Goal: Task Accomplishment & Management: Manage account settings

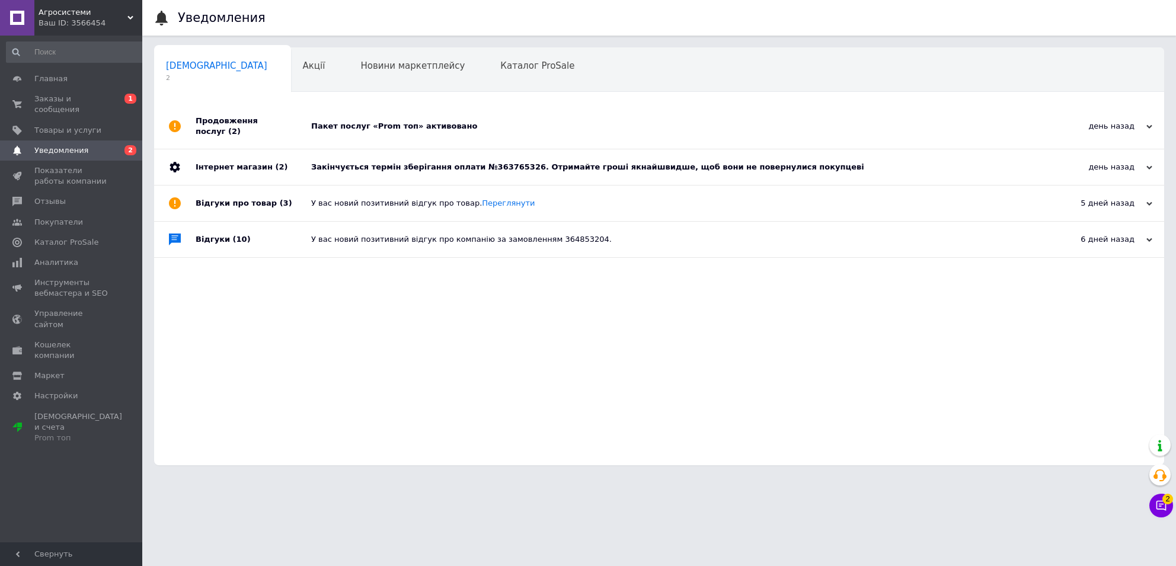
click at [538, 167] on div "Закінчується термін зберігання оплати №363765326. Отримайте гроші якнайшвидше, …" at bounding box center [672, 167] width 722 height 36
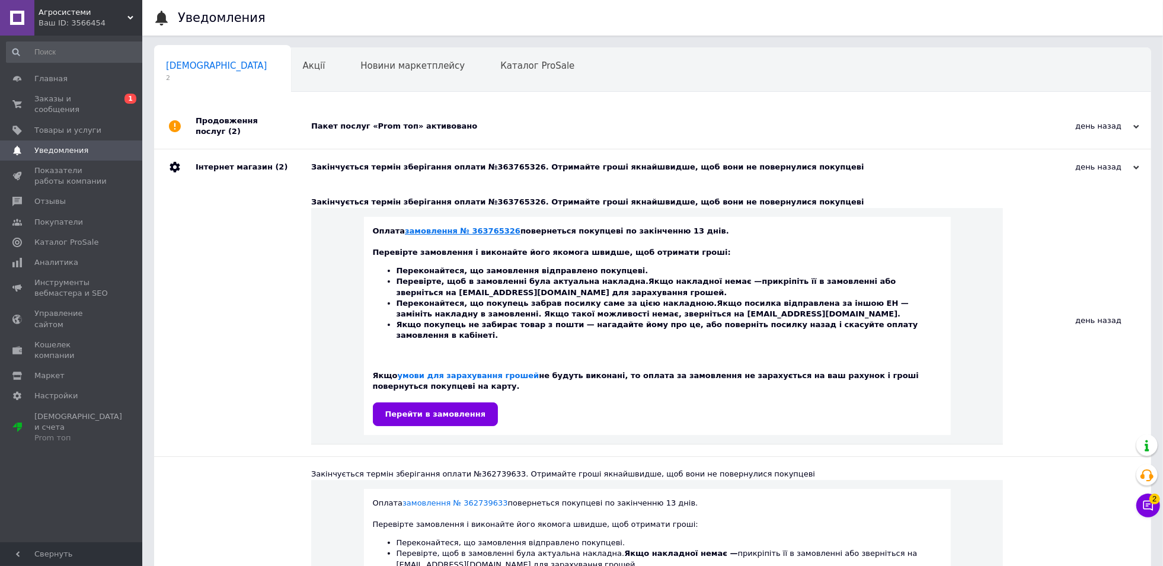
click at [469, 226] on link "замовлення № 363765326" at bounding box center [463, 230] width 116 height 9
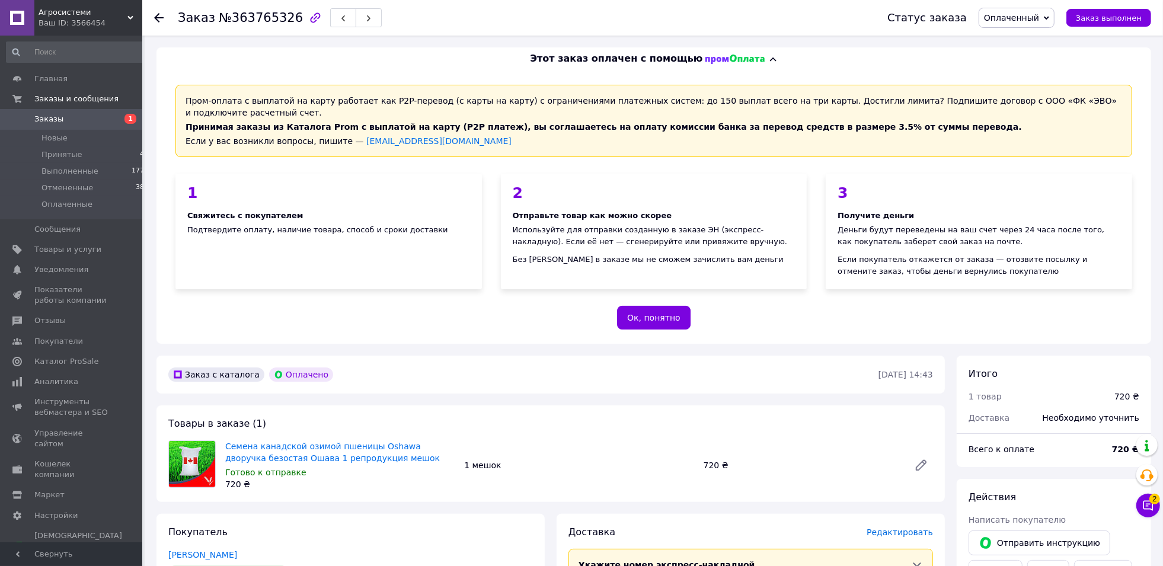
click at [596, 457] on div "1 мешок" at bounding box center [578, 465] width 239 height 17
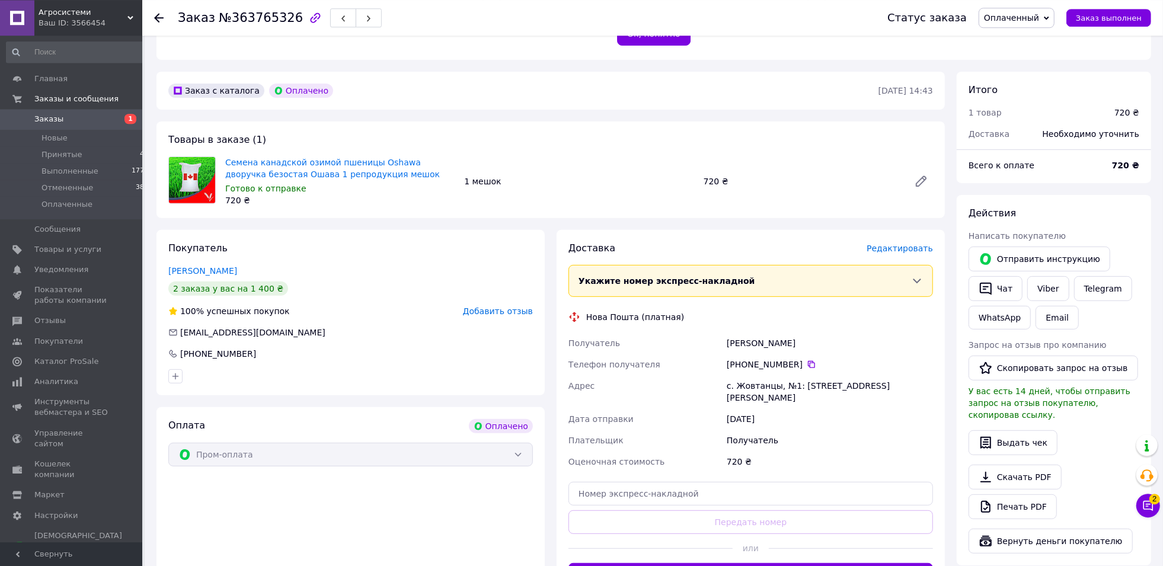
scroll to position [312, 0]
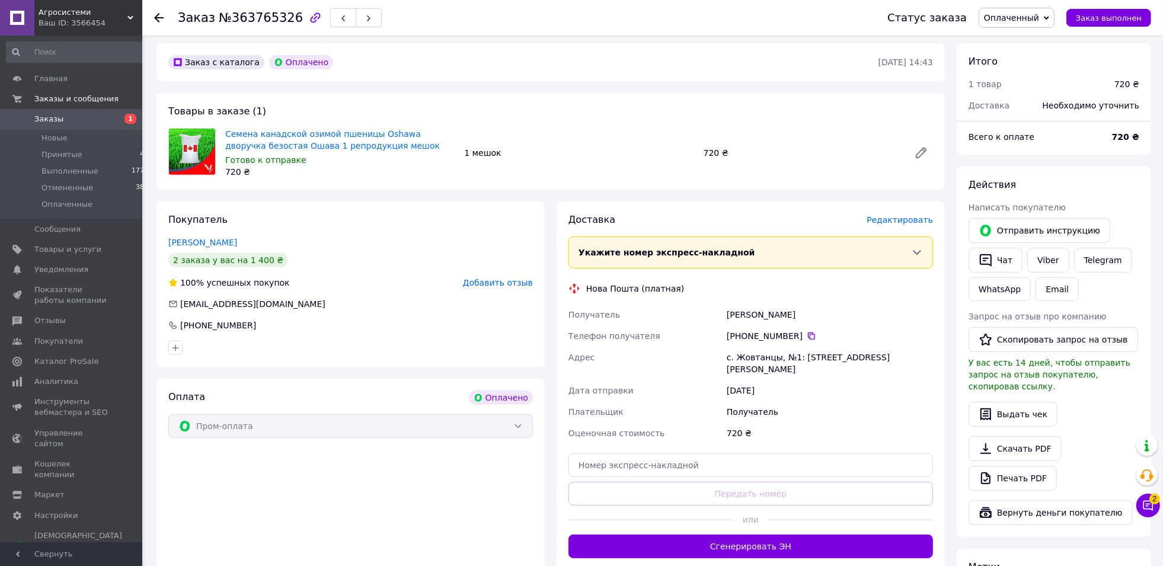
drag, startPoint x: 793, startPoint y: 305, endPoint x: 725, endPoint y: 305, distance: 68.1
click at [725, 305] on div "Кушка Мирослав" at bounding box center [829, 314] width 211 height 21
copy div "Кушка Мирослав"
click at [655, 453] on input "text" at bounding box center [750, 465] width 364 height 24
paste input "59001464580528"
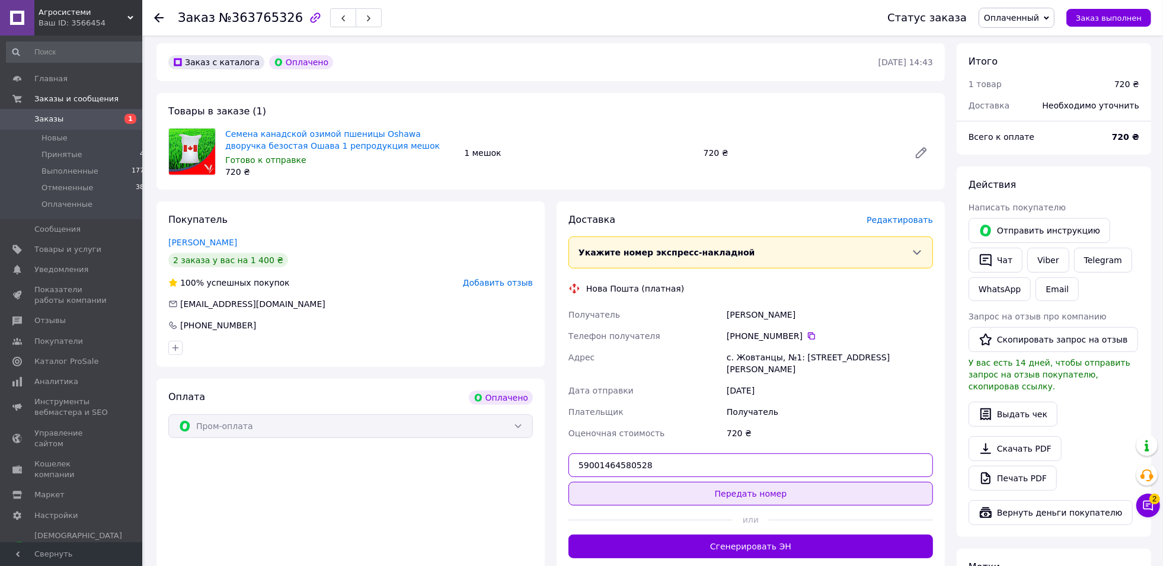
type input "59001464580528"
click at [692, 482] on button "Передать номер" at bounding box center [750, 494] width 364 height 24
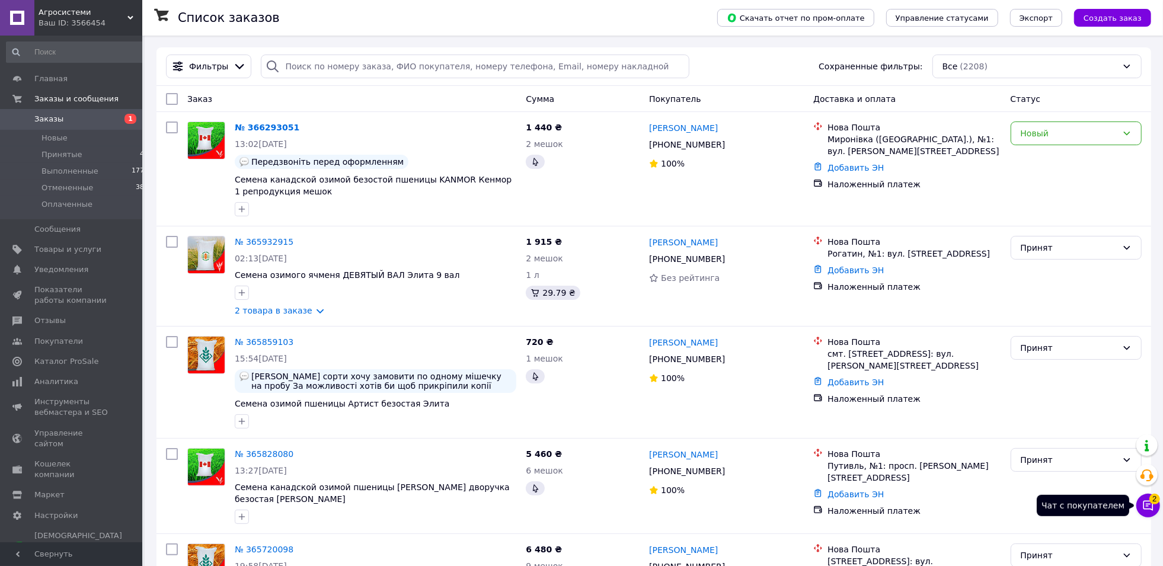
click at [1155, 501] on span "2" at bounding box center [1154, 499] width 11 height 11
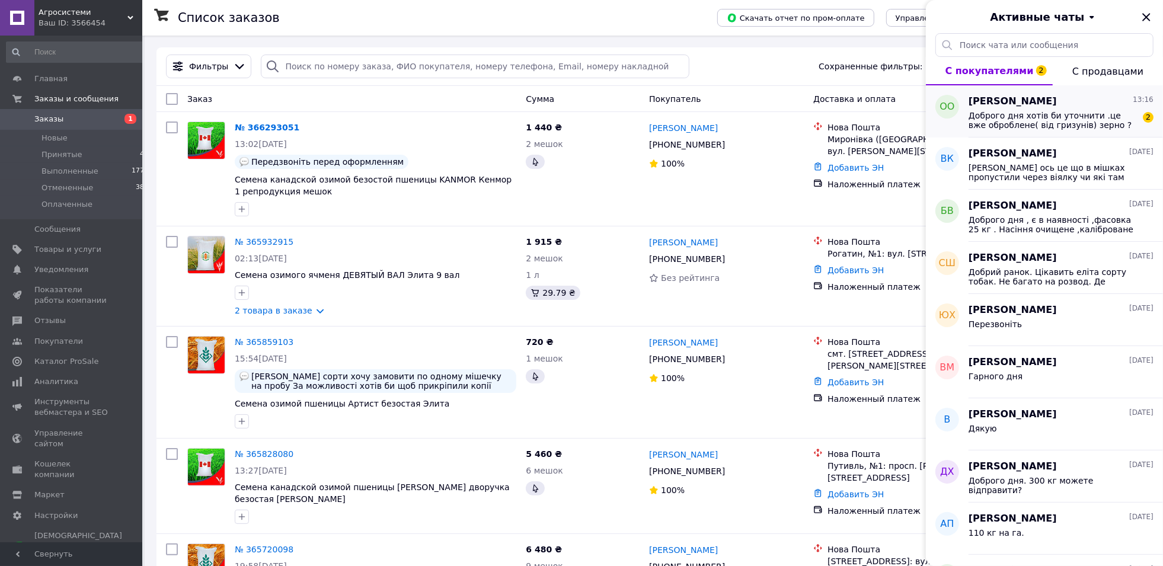
click at [1074, 127] on span "Доброго дня хотів би уточнити .це вже оброблене( від гризунів) зерно ? Відразу …" at bounding box center [1052, 120] width 168 height 19
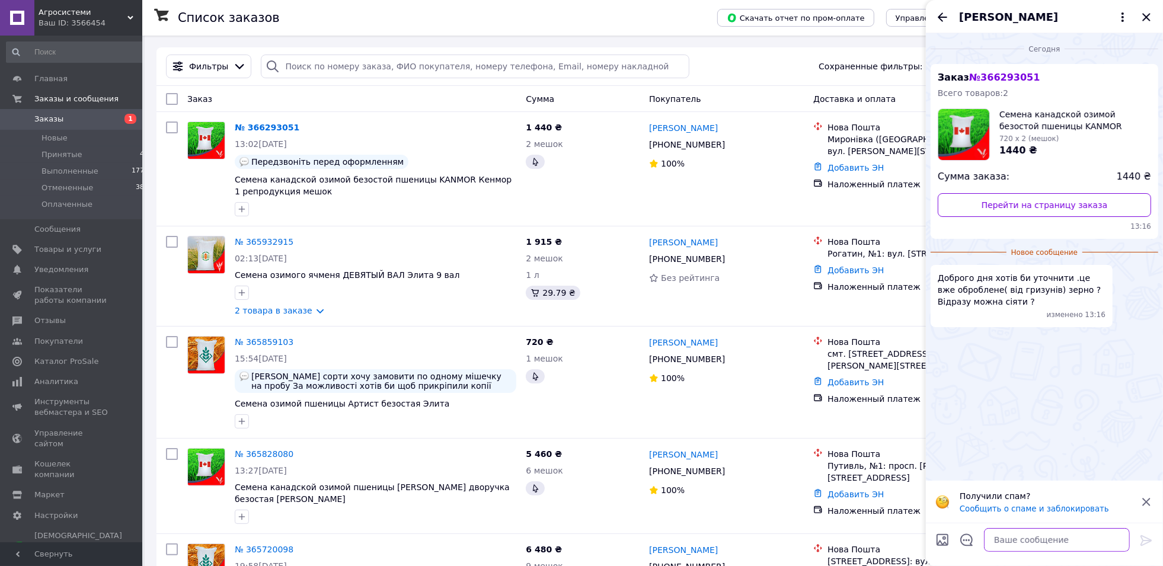
click at [1015, 546] on textarea at bounding box center [1057, 540] width 146 height 24
click at [1030, 544] on textarea "Доброго дня ,ны не протруєно" at bounding box center [1044, 540] width 169 height 24
type textarea "Доброго дня ,ні не протруєно"
click at [1145, 545] on icon at bounding box center [1146, 540] width 14 height 14
